Goal: Task Accomplishment & Management: Use online tool/utility

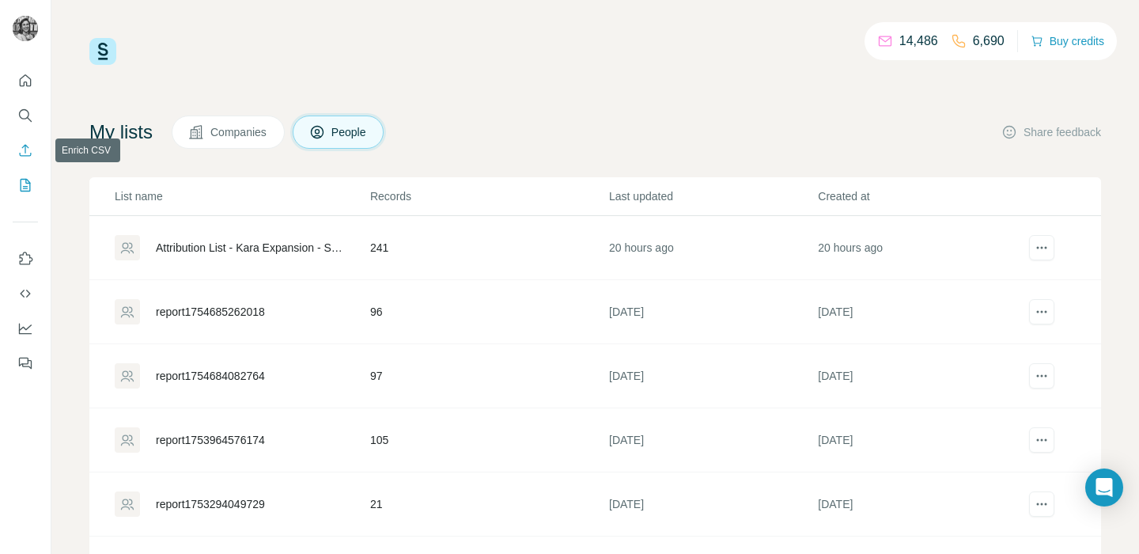
click at [27, 151] on icon "Enrich CSV" at bounding box center [25, 150] width 16 height 16
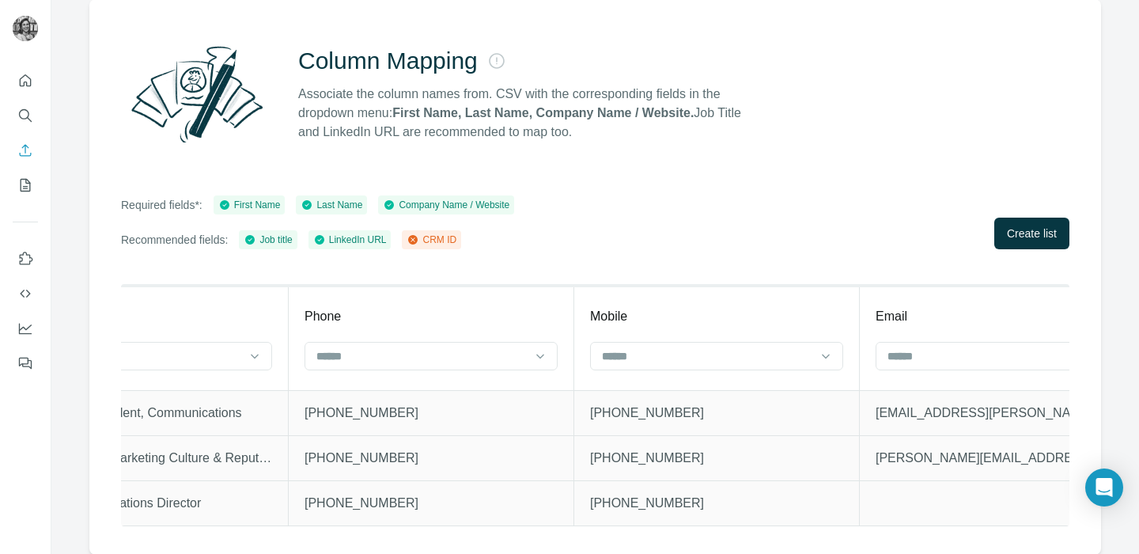
scroll to position [0, 2120]
click at [725, 342] on div at bounding box center [705, 355] width 214 height 27
click at [694, 321] on div "Mobile" at bounding box center [714, 316] width 253 height 19
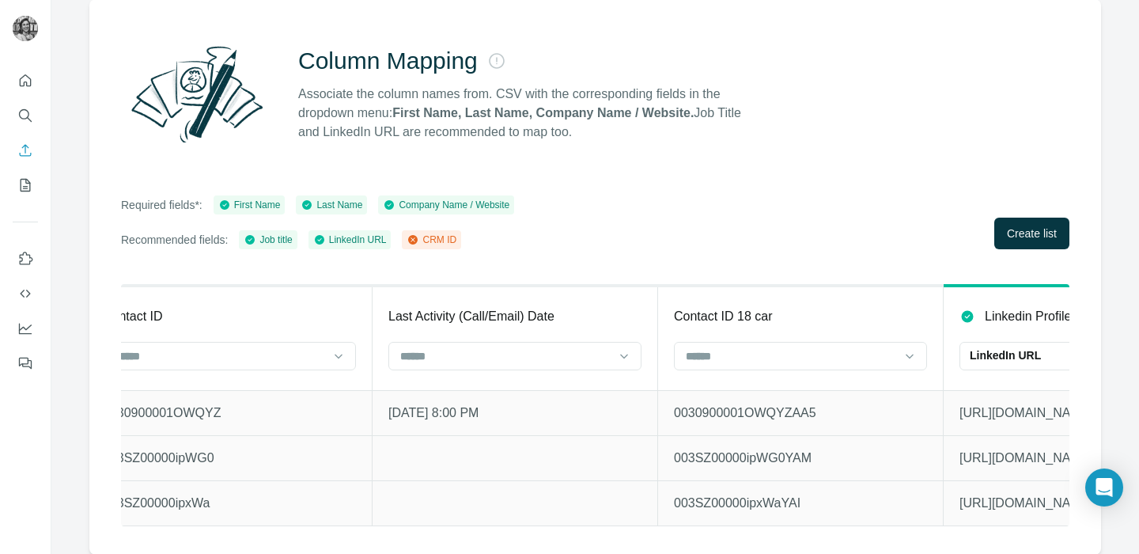
scroll to position [0, 3198]
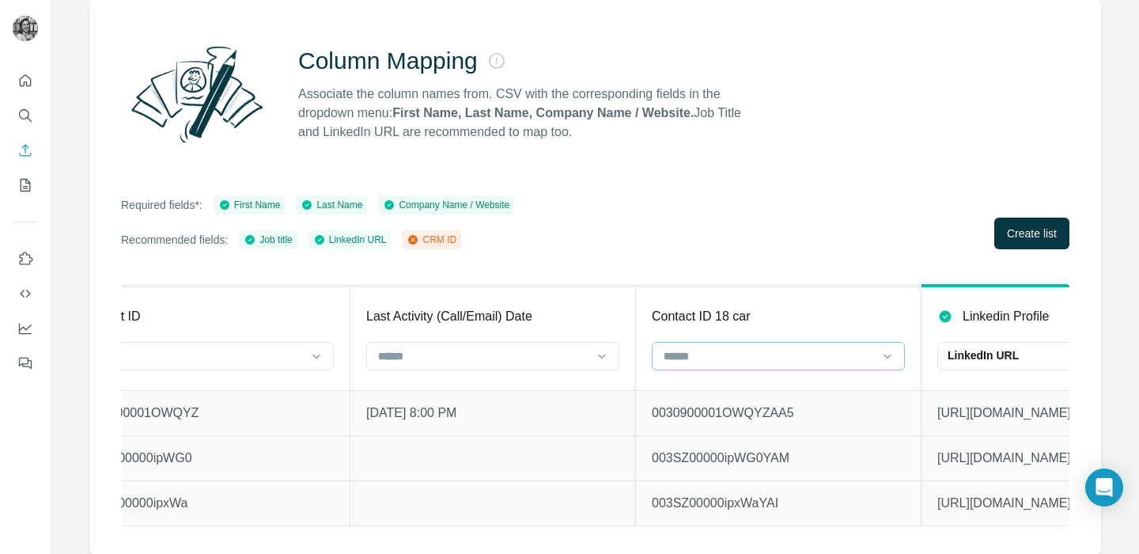
click at [735, 360] on input at bounding box center [769, 355] width 214 height 17
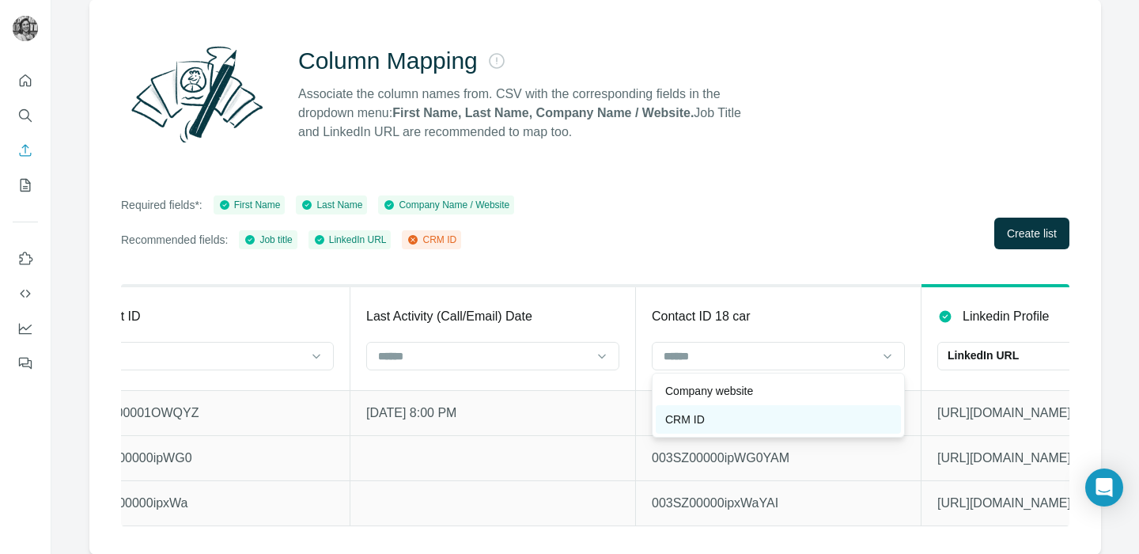
click at [715, 425] on div "CRM ID" at bounding box center [778, 419] width 226 height 16
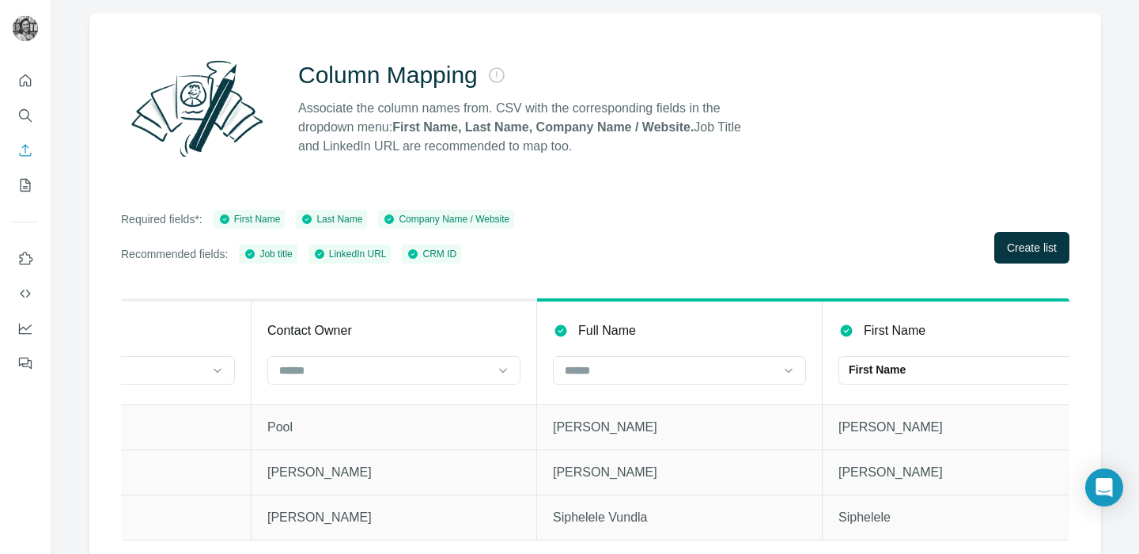
scroll to position [0, 460]
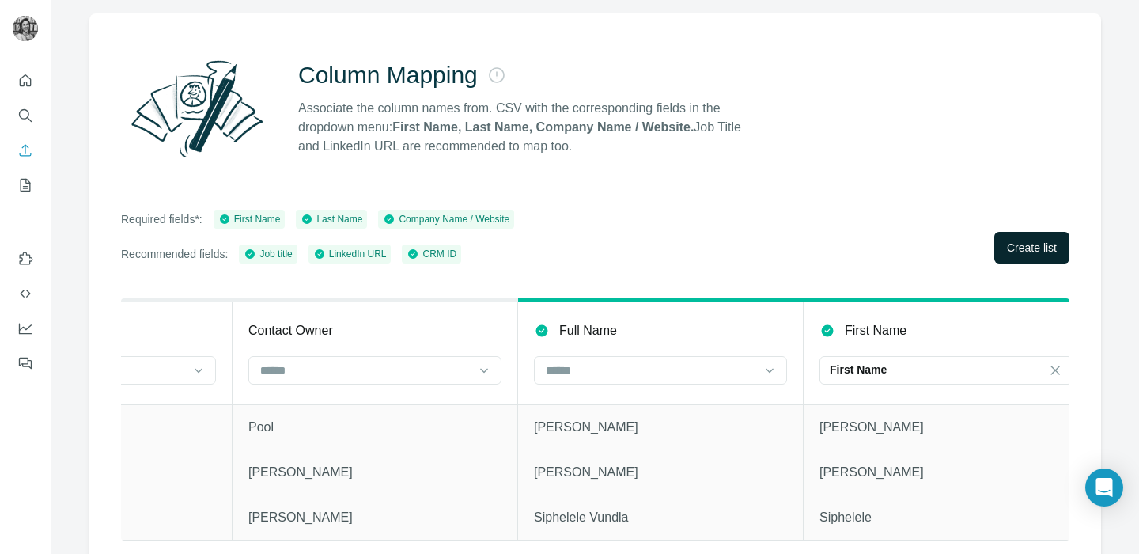
click at [1007, 249] on span "Create list" at bounding box center [1032, 248] width 50 height 16
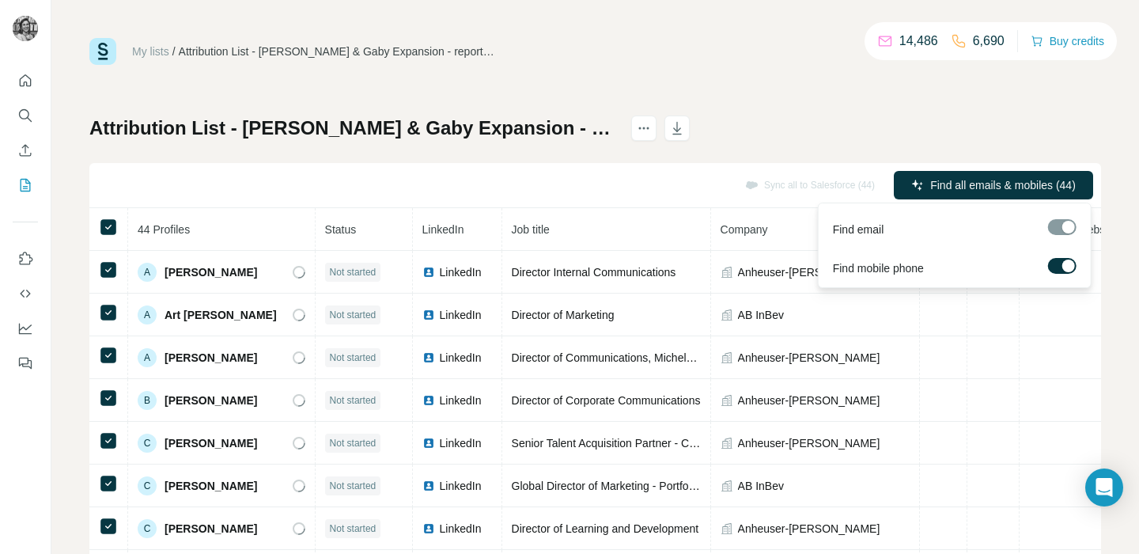
click at [1004, 190] on span "Find all emails & mobiles (44)" at bounding box center [1003, 185] width 146 height 16
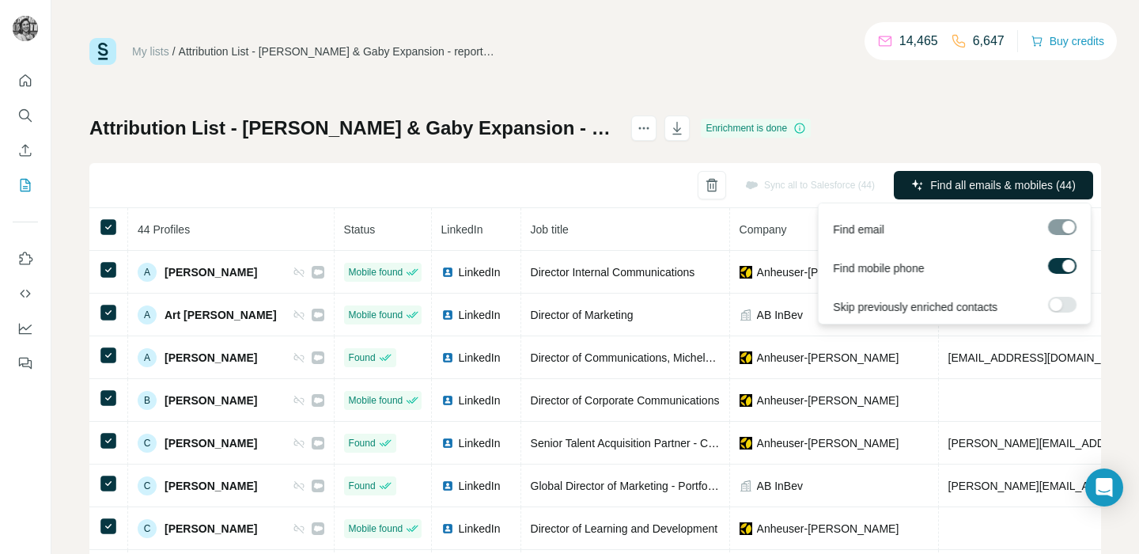
click at [943, 181] on span "Find all emails & mobiles (44)" at bounding box center [1003, 185] width 146 height 16
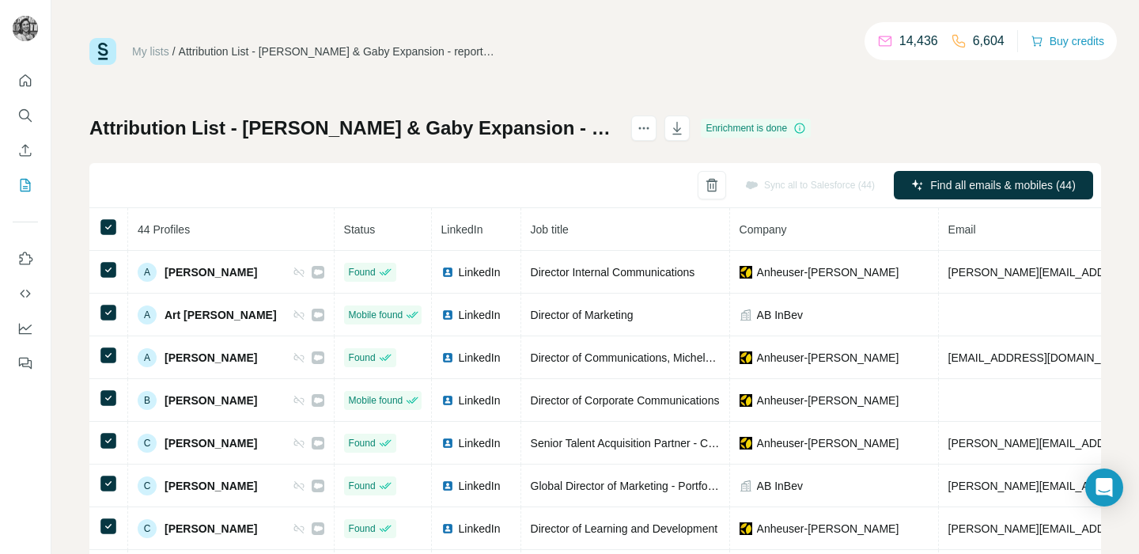
click at [259, 193] on div "Sync all to Salesforce (44) Find all emails & mobiles (44)" at bounding box center [595, 185] width 1012 height 45
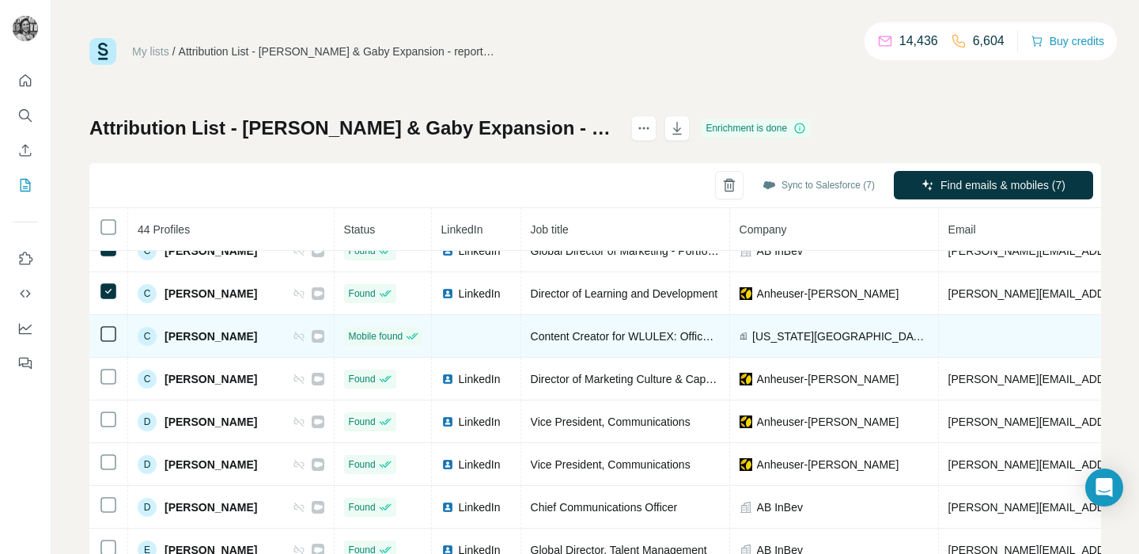
scroll to position [230, 0]
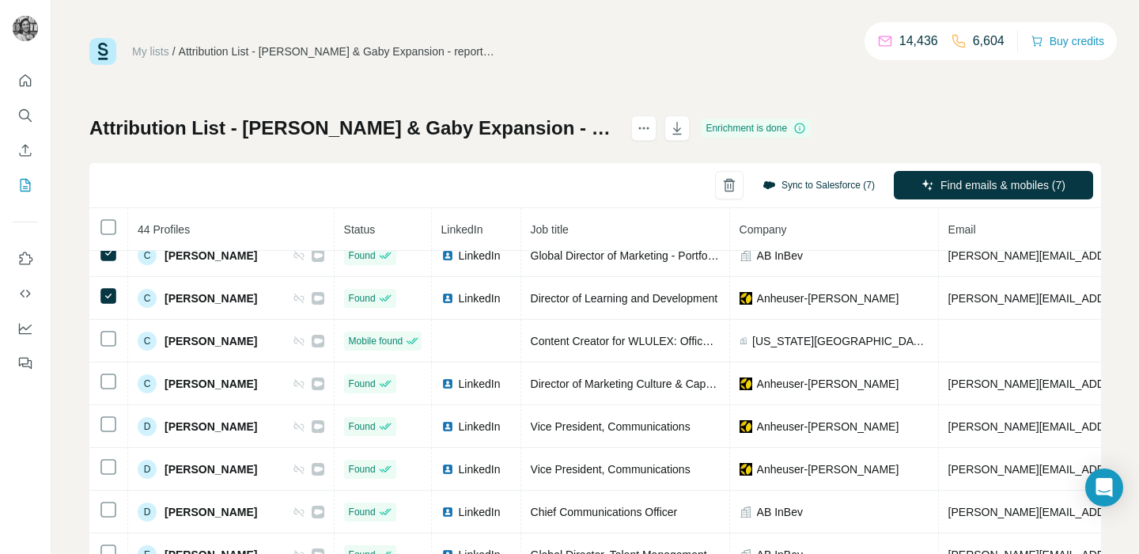
click at [777, 183] on button "Sync to Salesforce (7)" at bounding box center [818, 185] width 134 height 24
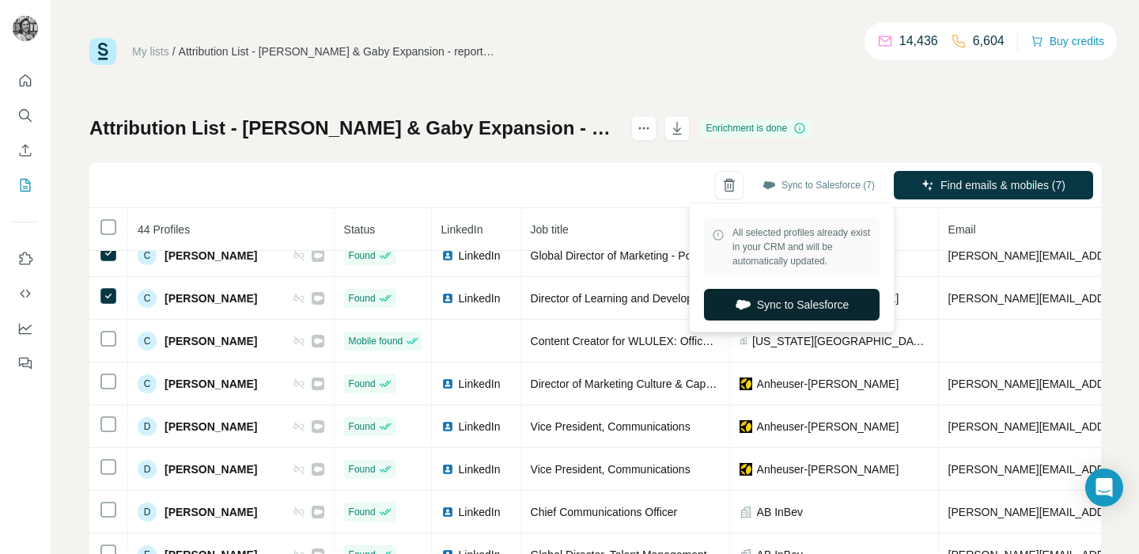
click at [767, 302] on button "Sync to Salesforce" at bounding box center [792, 305] width 176 height 32
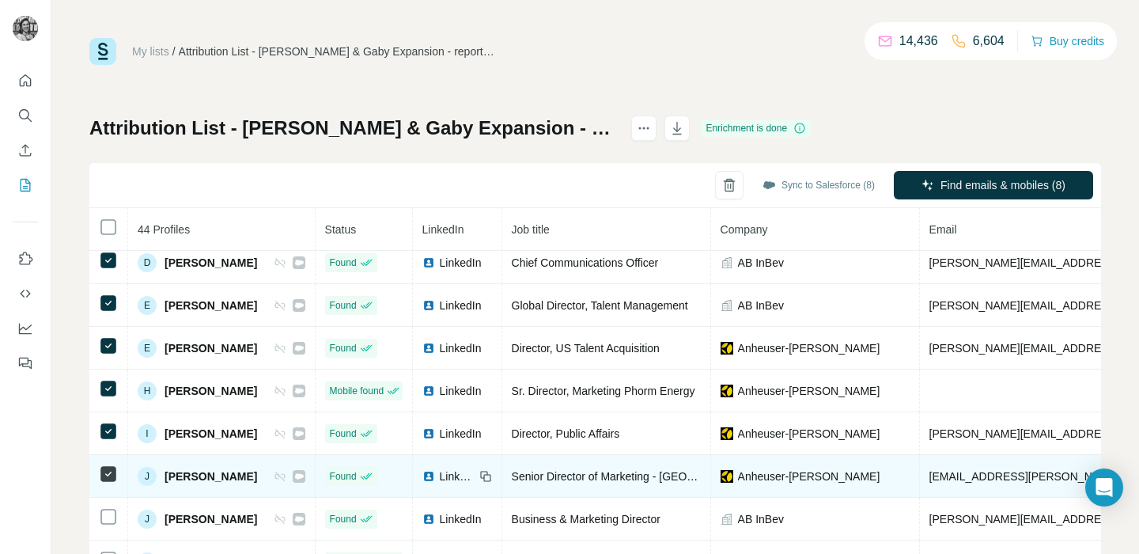
scroll to position [559, 0]
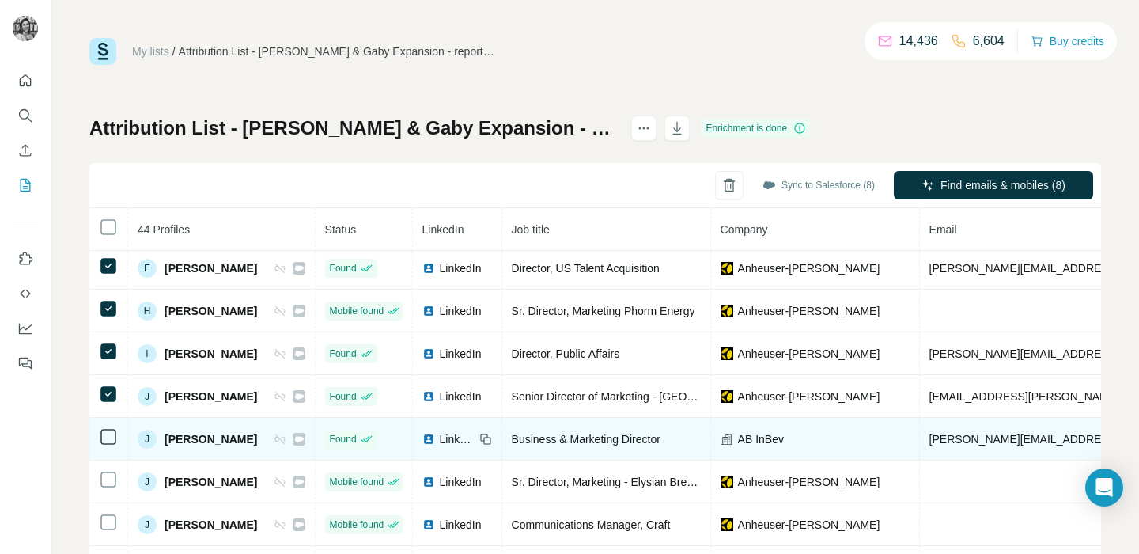
click at [110, 445] on icon at bounding box center [108, 436] width 19 height 19
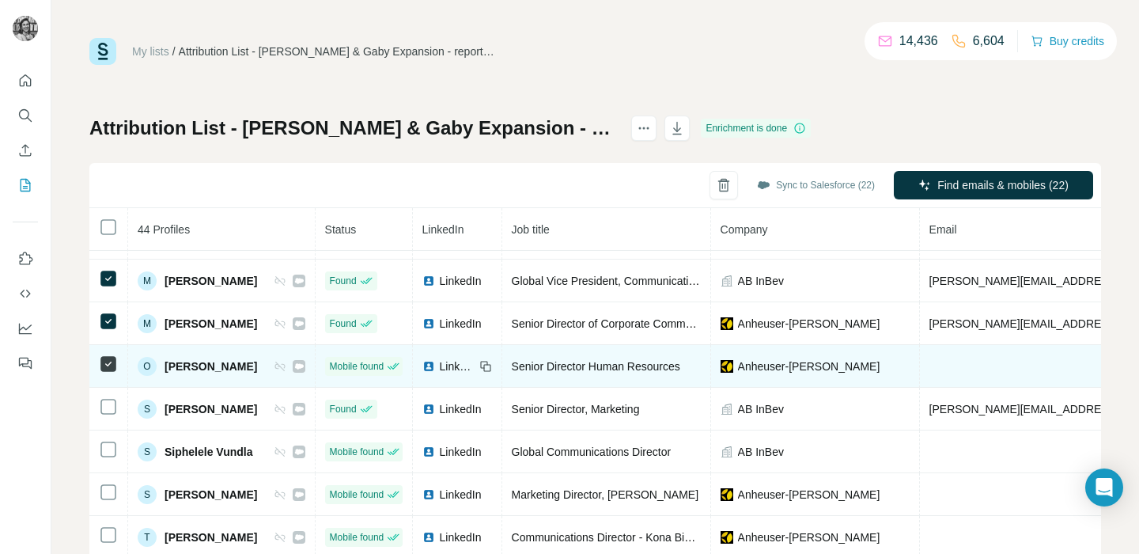
scroll to position [1287, 0]
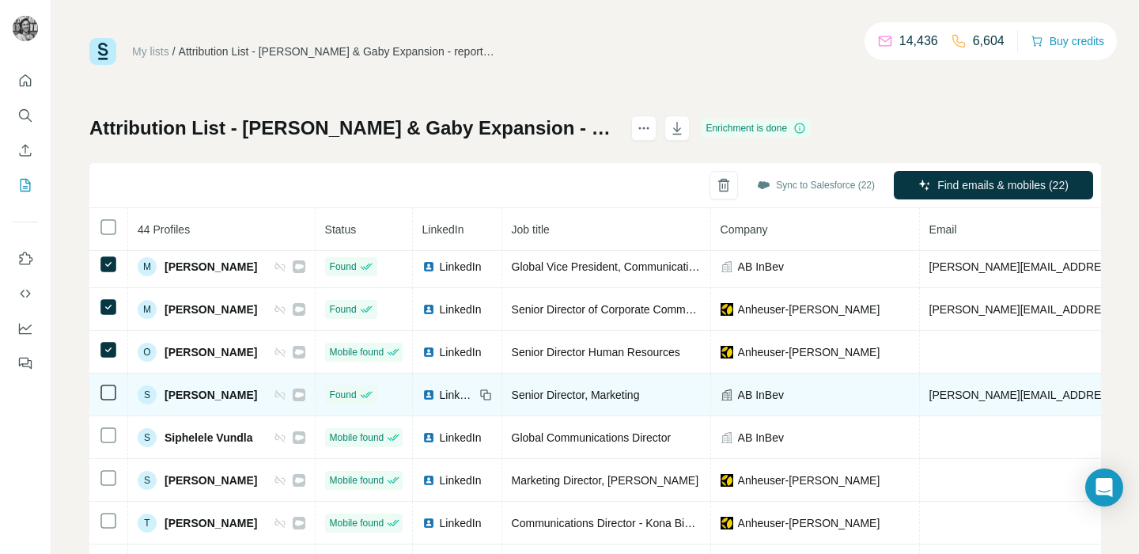
click at [108, 408] on td at bounding box center [108, 394] width 39 height 43
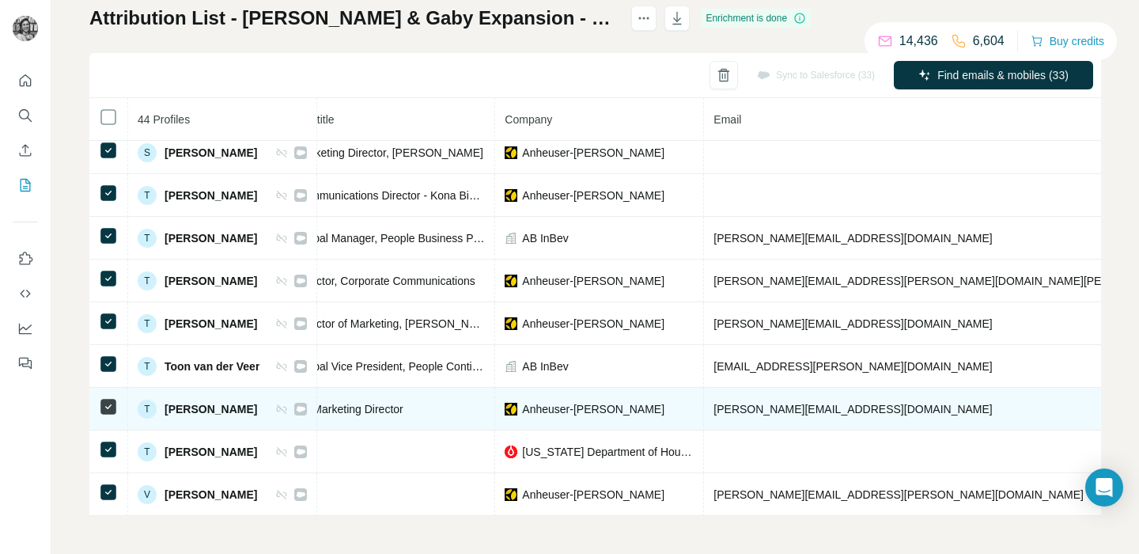
scroll to position [1504, 0]
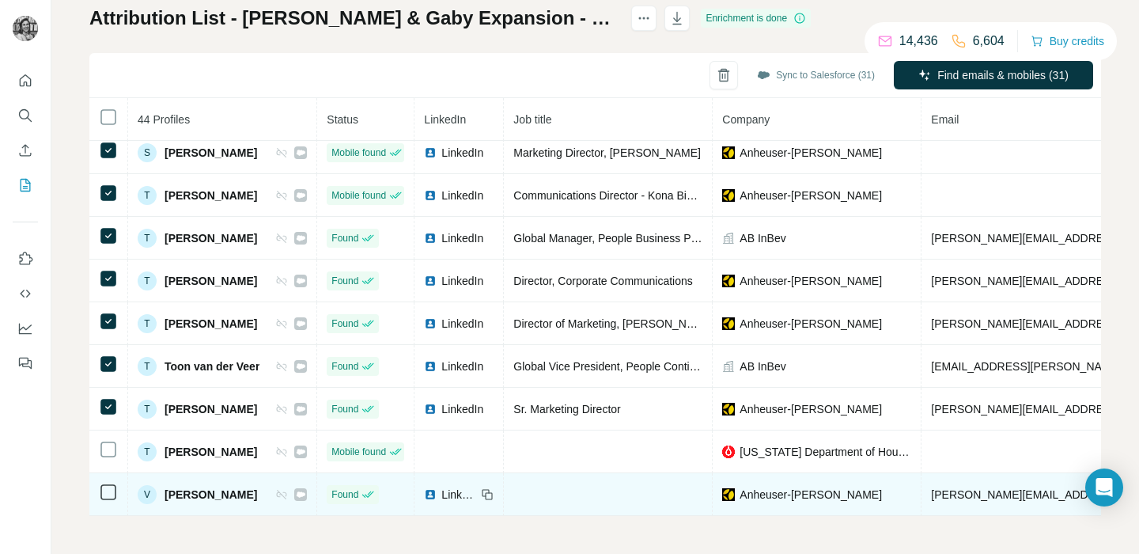
click at [93, 497] on td at bounding box center [108, 494] width 39 height 43
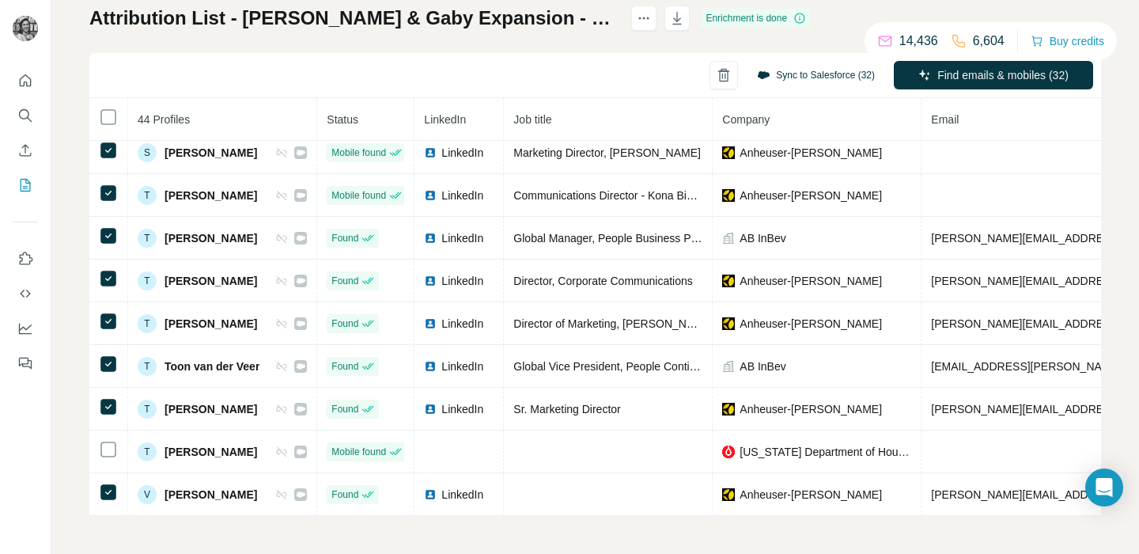
click at [810, 74] on button "Sync to Salesforce (32)" at bounding box center [816, 75] width 140 height 24
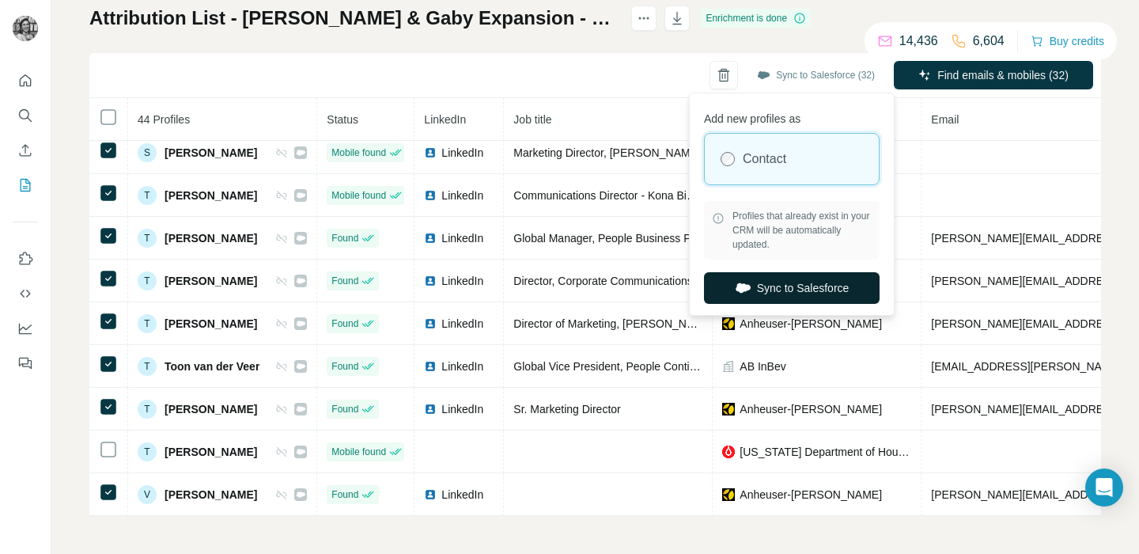
click at [777, 291] on button "Sync to Salesforce" at bounding box center [792, 288] width 176 height 32
